Goal: Complete application form: Complete application form

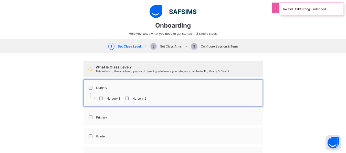
select select "**"
click at [100, 117] on label "Primary" at bounding box center [101, 118] width 11 height 4
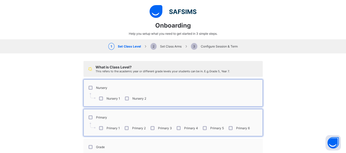
click at [233, 129] on div "Primary 6" at bounding box center [239, 129] width 22 height 4
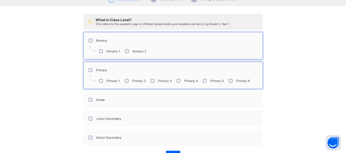
scroll to position [66, 0]
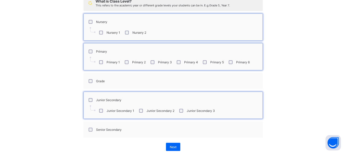
click at [90, 132] on div "Senior Secondary" at bounding box center [105, 130] width 34 height 4
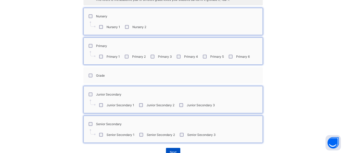
scroll to position [71, 0]
click at [174, 150] on div "Next" at bounding box center [173, 153] width 14 height 8
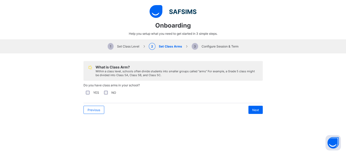
click at [90, 93] on div "YES" at bounding box center [92, 93] width 14 height 4
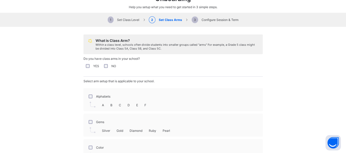
scroll to position [27, 0]
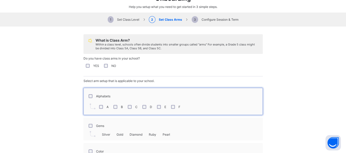
click at [145, 107] on div "D" at bounding box center [146, 107] width 11 height 4
click at [170, 106] on div "F" at bounding box center [175, 107] width 10 height 4
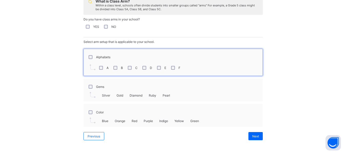
scroll to position [204, 0]
click at [252, 135] on span "Next" at bounding box center [255, 137] width 7 height 4
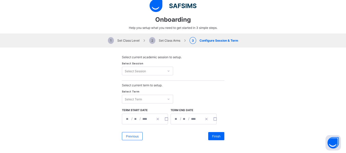
scroll to position [6, 0]
click at [167, 69] on icon at bounding box center [168, 71] width 3 height 5
click at [167, 71] on icon at bounding box center [168, 71] width 3 height 5
click at [165, 102] on div at bounding box center [169, 99] width 8 height 7
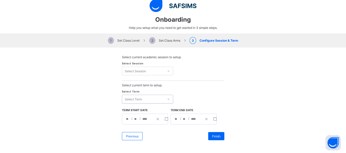
scroll to position [225, 0]
click at [153, 71] on div "Select Session" at bounding box center [143, 71] width 42 height 7
type input "*"
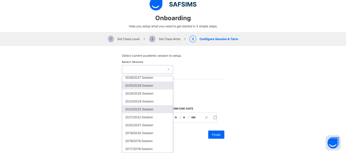
scroll to position [18, 0]
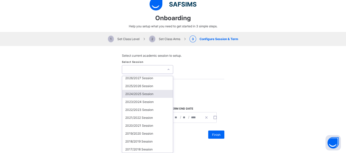
click at [123, 95] on div "2024/2025 Session" at bounding box center [147, 94] width 51 height 8
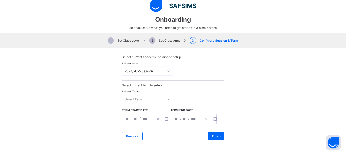
scroll to position [6, 0]
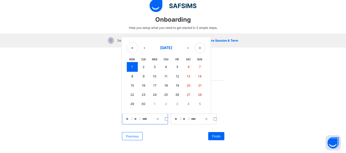
click at [127, 117] on input "*" at bounding box center [128, 119] width 4 height 10
click at [142, 50] on button "‹" at bounding box center [144, 47] width 11 height 11
click at [143, 46] on button "‹" at bounding box center [144, 48] width 11 height 11
click at [173, 51] on button "[DATE]" at bounding box center [166, 48] width 31 height 11
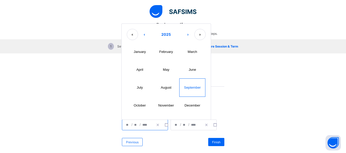
scroll to position [490, 0]
click at [143, 32] on button "‹" at bounding box center [144, 34] width 11 height 11
click at [192, 88] on abbr "September" at bounding box center [192, 88] width 17 height 4
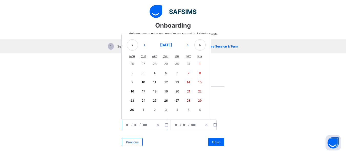
click at [145, 77] on button "3" at bounding box center [143, 73] width 11 height 9
type input "**********"
type input "*"
type input "****"
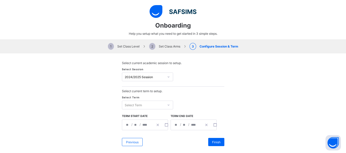
scroll to position [6, 0]
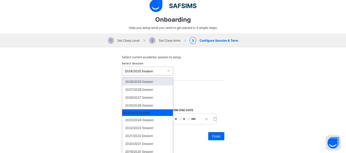
click at [154, 76] on div "option 2024/2025 Session, selected. option 2028/2029 Session focused, 1 of 24. …" at bounding box center [147, 71] width 51 height 9
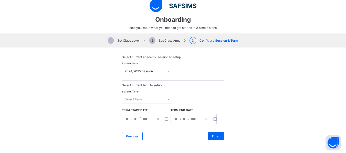
click at [202, 80] on div "Select Session 2024/2025 Session" at bounding box center [173, 71] width 102 height 19
click at [187, 124] on div "**********" at bounding box center [186, 119] width 31 height 10
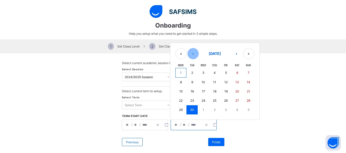
scroll to position [0, 0]
click at [192, 55] on button "‹" at bounding box center [193, 53] width 11 height 11
click at [192, 55] on button "‹" at bounding box center [193, 54] width 11 height 11
click at [235, 99] on abbr "26" at bounding box center [237, 101] width 4 height 4
type input "**********"
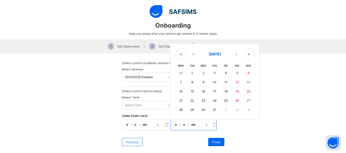
type input "**"
type input "*"
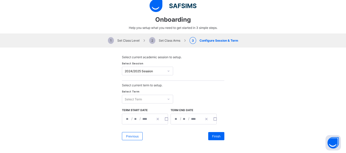
scroll to position [506, 0]
click at [159, 102] on div "Select Term" at bounding box center [143, 99] width 42 height 7
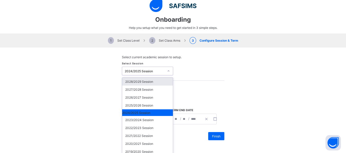
scroll to position [6, 0]
click at [167, 70] on icon at bounding box center [168, 71] width 3 height 5
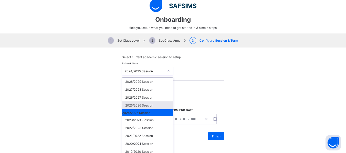
click at [153, 105] on div "2025/2026 Session" at bounding box center [147, 106] width 51 height 8
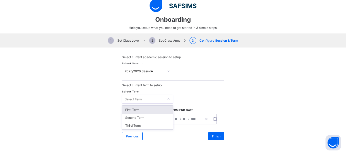
click at [155, 100] on div "Select Term" at bounding box center [143, 99] width 42 height 7
click at [159, 96] on div "Select Term" at bounding box center [143, 99] width 42 height 7
click at [150, 120] on div "**********" at bounding box center [137, 119] width 31 height 10
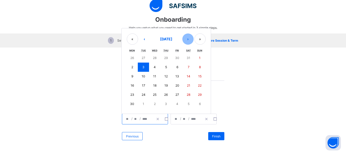
click at [184, 38] on button "›" at bounding box center [187, 39] width 11 height 11
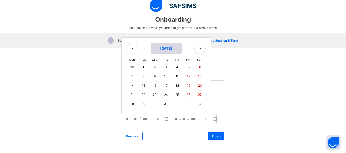
click at [172, 50] on span "[DATE]" at bounding box center [166, 48] width 12 height 4
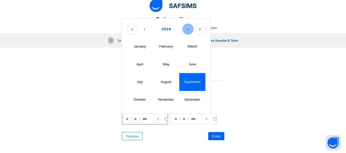
click at [185, 27] on button "›" at bounding box center [187, 29] width 11 height 11
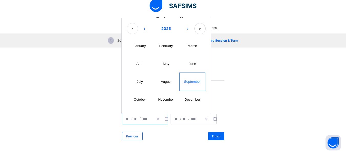
click at [188, 84] on abbr "September" at bounding box center [192, 82] width 17 height 4
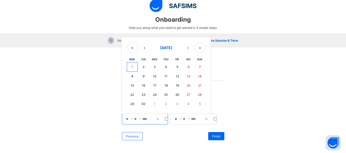
click at [131, 76] on button "8" at bounding box center [132, 76] width 11 height 9
type input "**********"
type input "*"
type input "****"
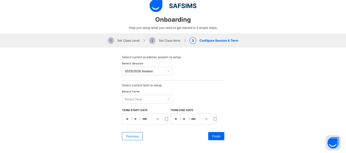
click at [131, 76] on div "Select Session 2025/2026 Session" at bounding box center [173, 71] width 102 height 19
click at [180, 121] on div "**********" at bounding box center [186, 119] width 31 height 10
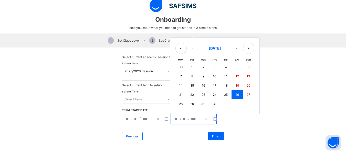
click at [180, 121] on div "**********" at bounding box center [186, 119] width 31 height 10
click at [235, 49] on button "›" at bounding box center [236, 48] width 11 height 11
click at [235, 49] on button "›" at bounding box center [236, 47] width 11 height 11
click at [235, 49] on button "›" at bounding box center [236, 48] width 11 height 11
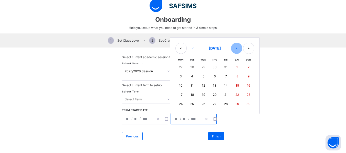
click at [235, 49] on button "›" at bounding box center [236, 48] width 11 height 11
click at [226, 64] on button "5" at bounding box center [225, 67] width 11 height 9
type input "**********"
type input "*"
type input "**"
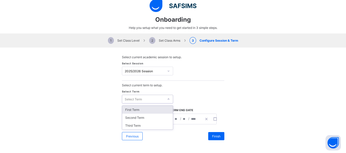
click at [160, 99] on div "Select Term" at bounding box center [143, 99] width 42 height 7
click at [154, 111] on div "First Term" at bounding box center [147, 110] width 51 height 8
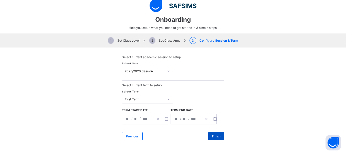
click at [213, 138] on span "Finish" at bounding box center [216, 137] width 8 height 4
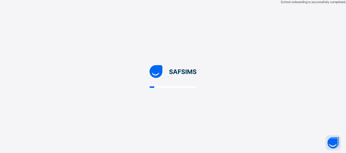
scroll to position [0, 0]
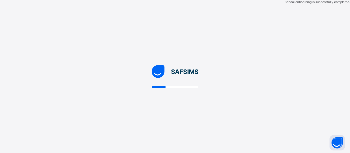
select select "**"
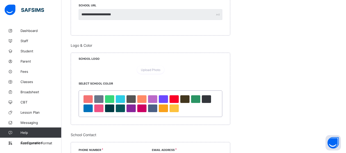
scroll to position [226, 0]
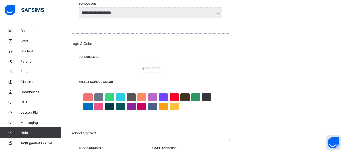
click at [147, 64] on div at bounding box center [151, 64] width 144 height 0
click at [152, 70] on span "Upload Photo" at bounding box center [150, 68] width 19 height 4
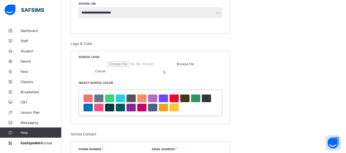
click at [177, 66] on span "Browse file" at bounding box center [185, 64] width 17 height 4
click at [333, 59] on div "**********" at bounding box center [204, 95] width 266 height 522
